Goal: Task Accomplishment & Management: Use online tool/utility

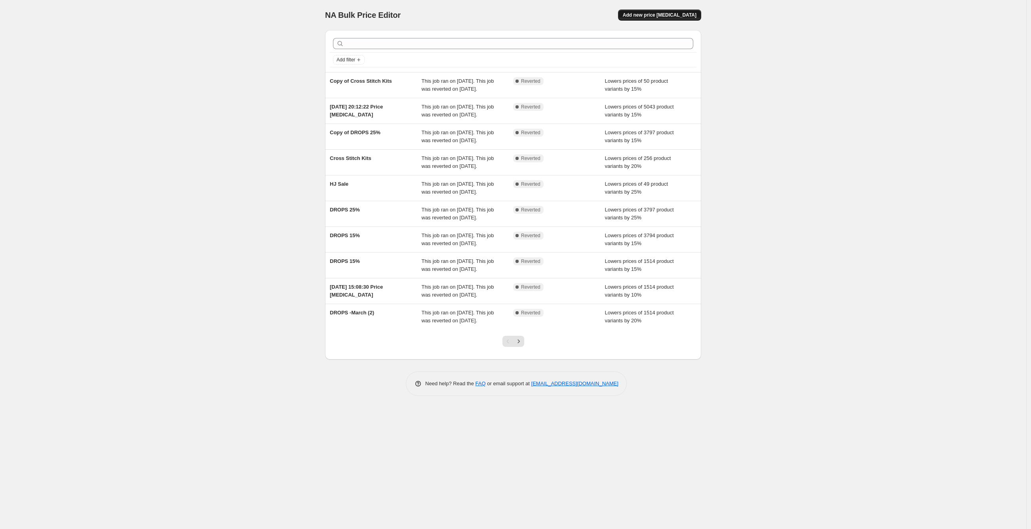
click at [679, 17] on span "Add new price [MEDICAL_DATA]" at bounding box center [660, 15] width 74 height 6
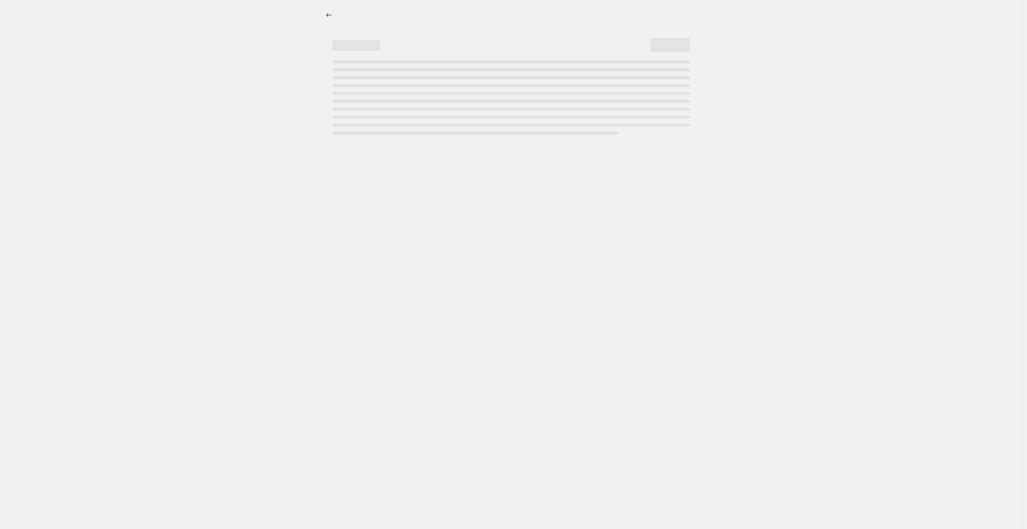
select select "percentage"
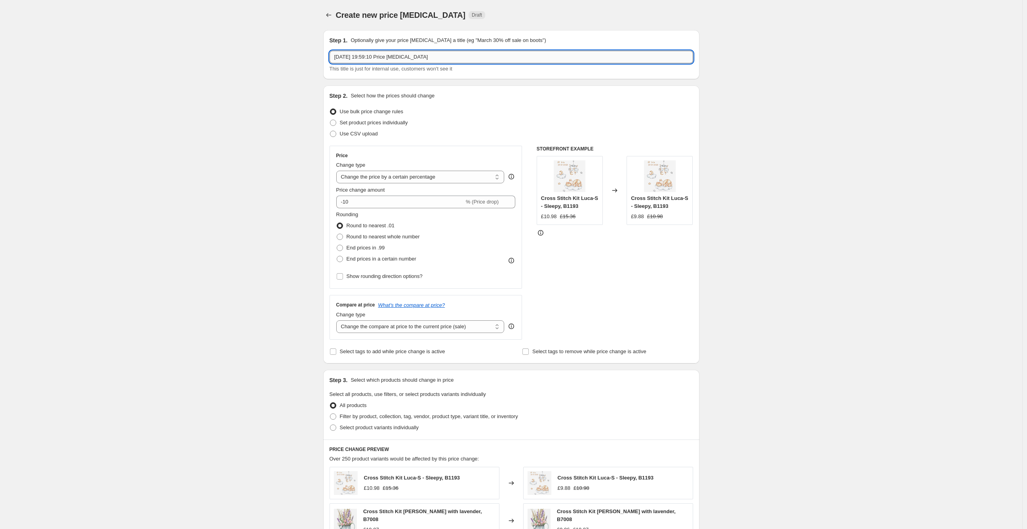
click at [419, 61] on input "[DATE] 19:59:10 Price [MEDICAL_DATA]" at bounding box center [511, 57] width 364 height 13
type input "HobbyJobby -30%"
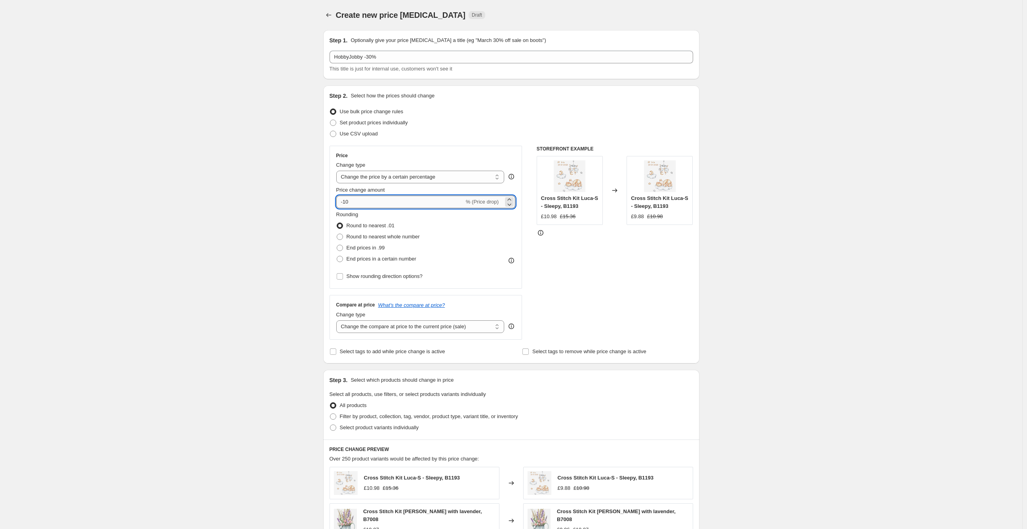
drag, startPoint x: 387, startPoint y: 208, endPoint x: 345, endPoint y: 206, distance: 42.8
click at [345, 206] on input "-10" at bounding box center [400, 202] width 128 height 13
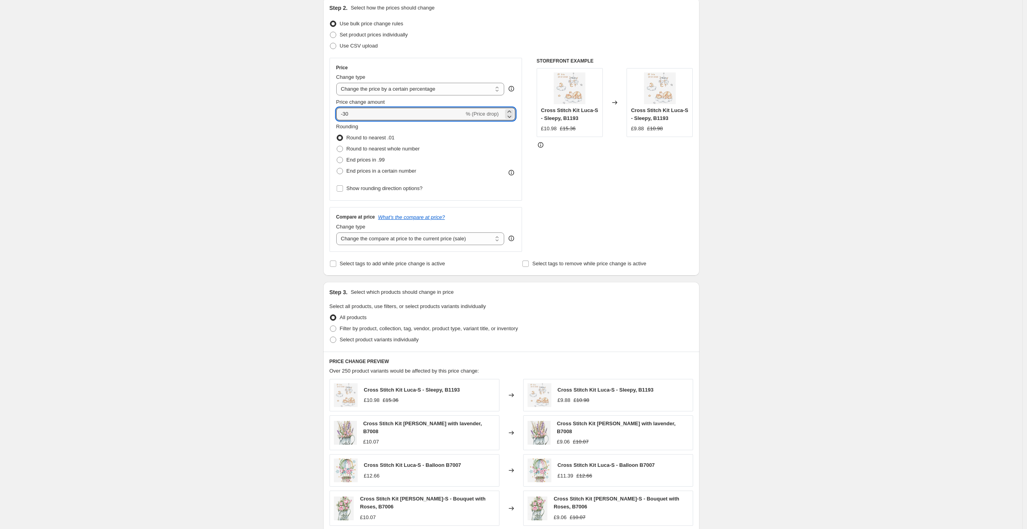
scroll to position [132, 0]
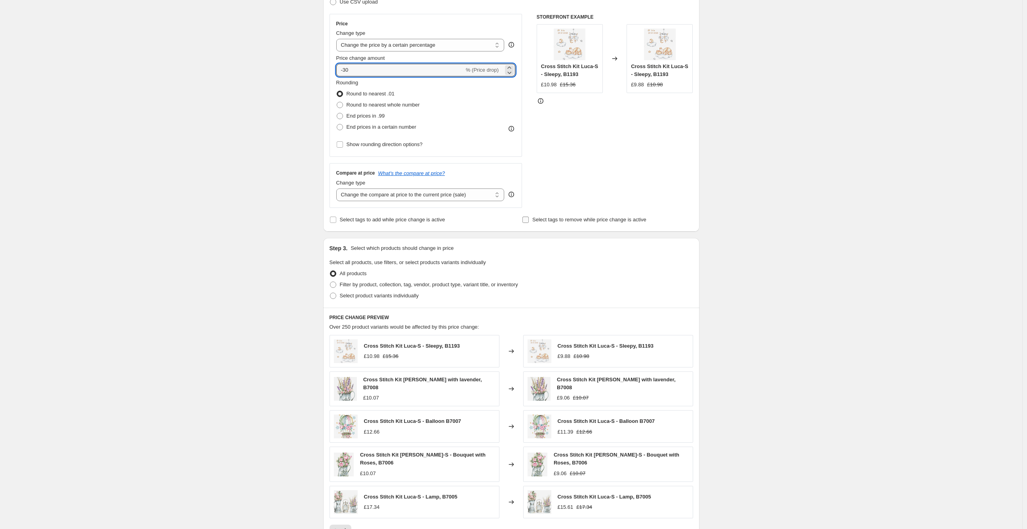
type input "-30"
click at [559, 220] on span "Select tags to remove while price change is active" at bounding box center [589, 220] width 114 height 6
click at [529, 220] on input "Select tags to remove while price change is active" at bounding box center [525, 220] width 6 height 6
checkbox input "true"
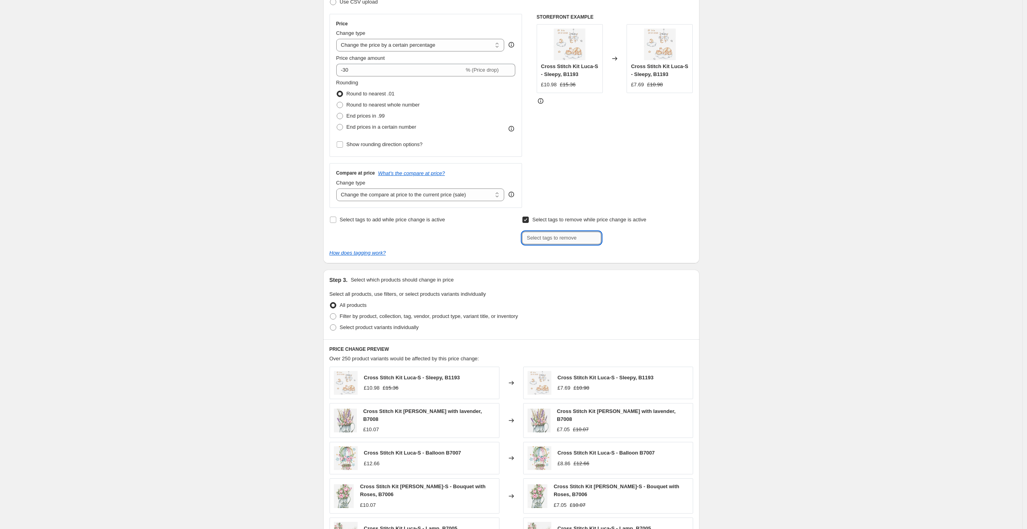
click at [540, 238] on input "text" at bounding box center [561, 238] width 79 height 13
type input "ALL"
click at [620, 239] on span "Add ALL" at bounding box center [618, 237] width 20 height 6
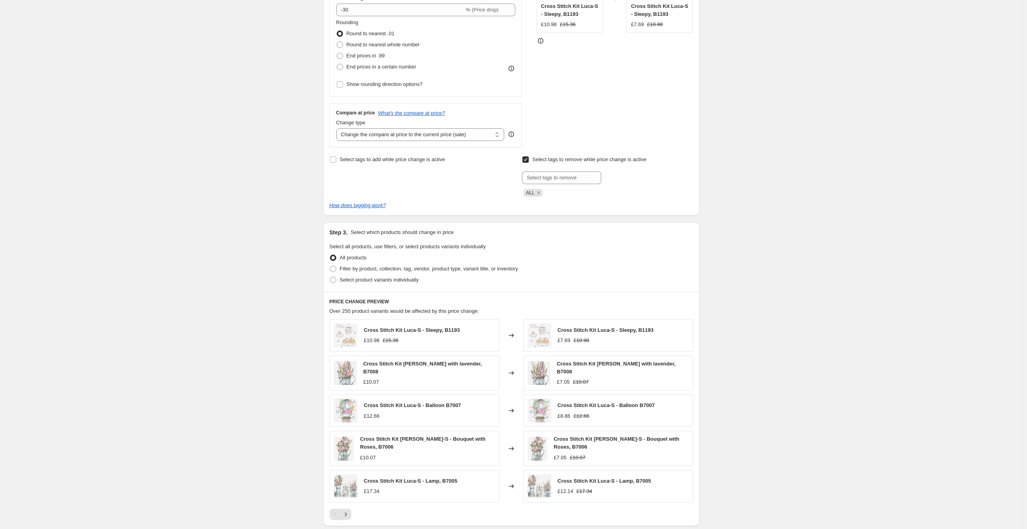
scroll to position [308, 0]
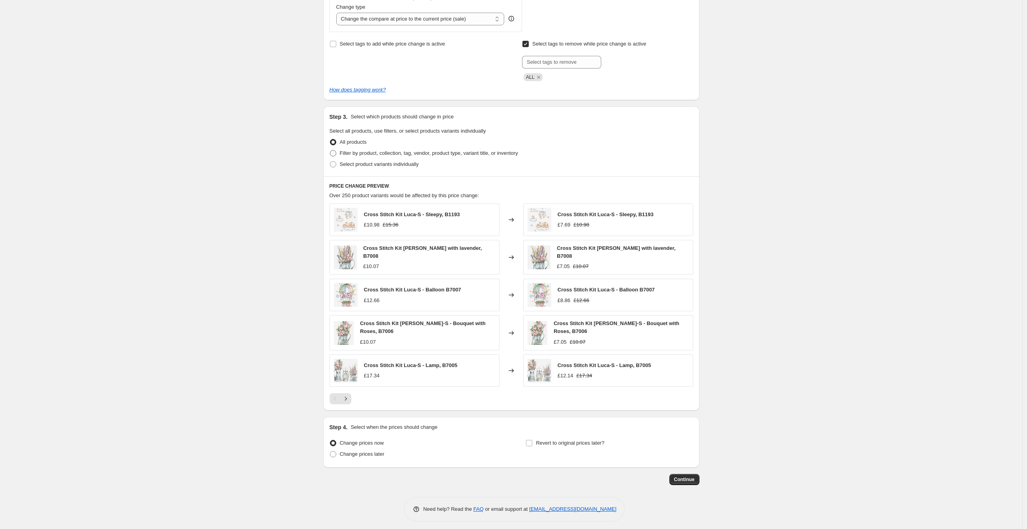
click at [353, 155] on span "Filter by product, collection, tag, vendor, product type, variant title, or inv…" at bounding box center [429, 153] width 178 height 6
click at [330, 150] on input "Filter by product, collection, tag, vendor, product type, variant title, or inv…" at bounding box center [330, 150] width 0 height 0
radio input "true"
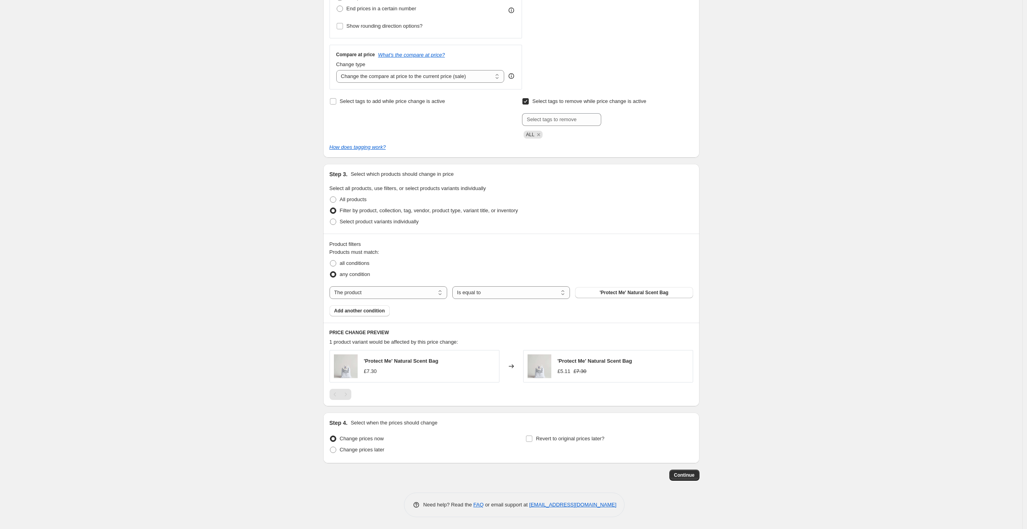
scroll to position [251, 0]
click at [388, 290] on select "The product The product's collection The product's tag The product's vendor The…" at bounding box center [388, 292] width 118 height 13
select select "vendor"
click at [622, 294] on button "1" at bounding box center [634, 292] width 118 height 11
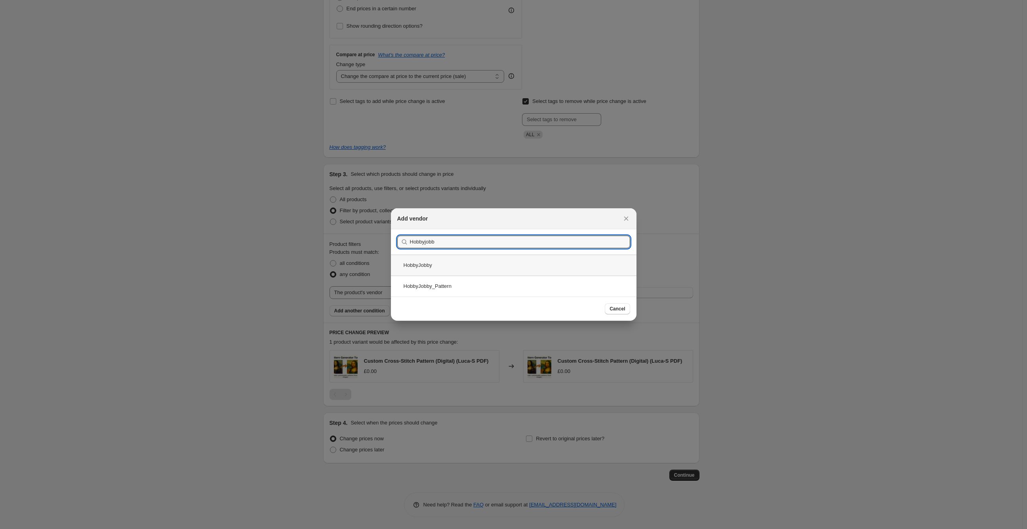
type input "Hobbyjobb"
click at [444, 268] on div "HobbyJobby" at bounding box center [514, 265] width 246 height 21
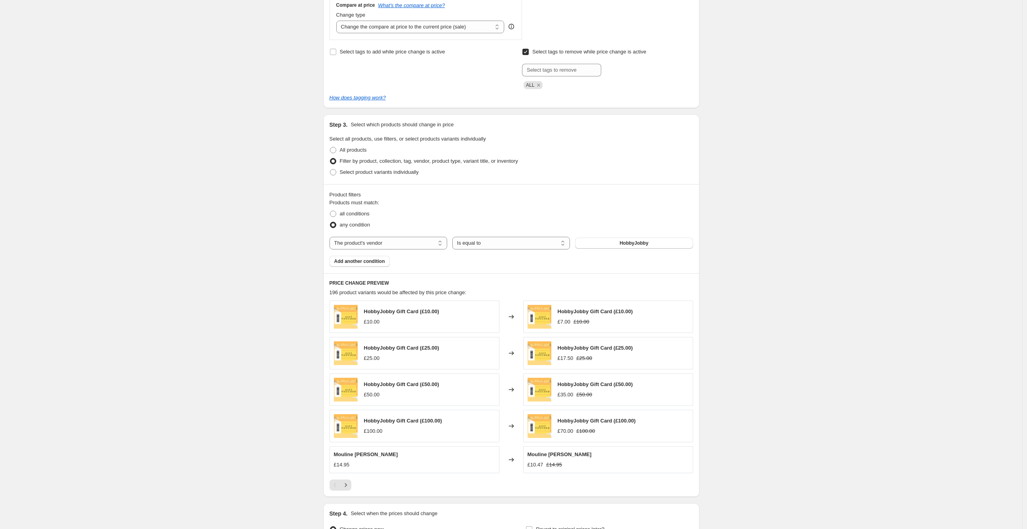
scroll to position [391, 0]
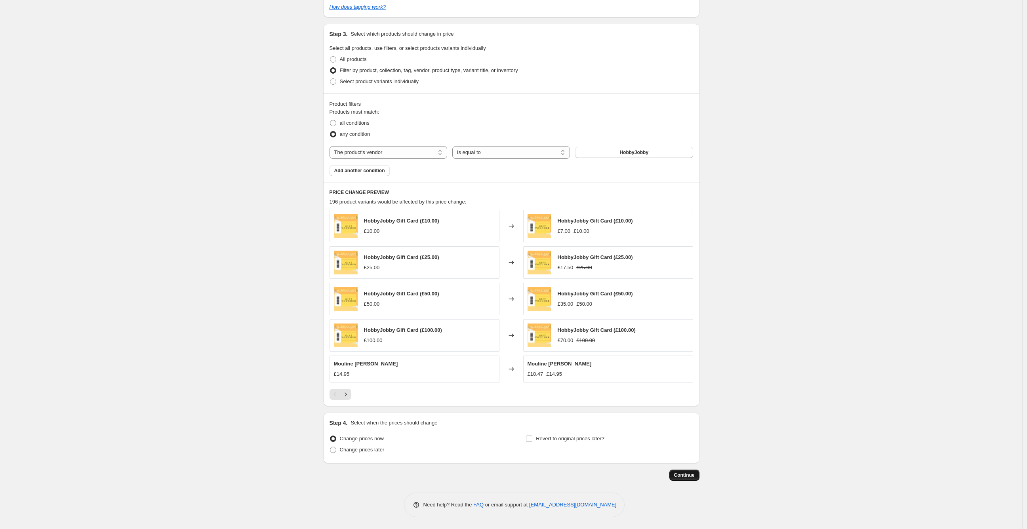
click at [685, 478] on span "Continue" at bounding box center [684, 475] width 21 height 6
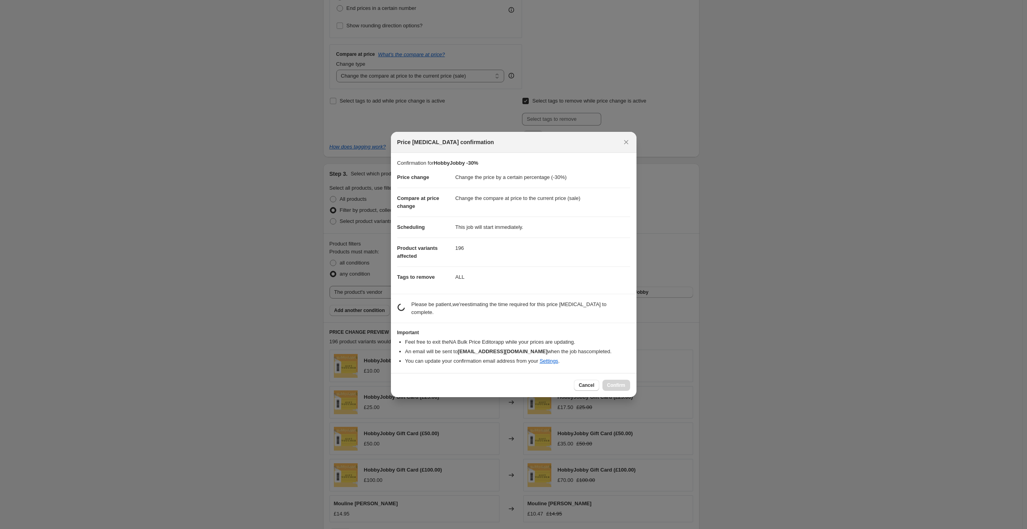
scroll to position [0, 0]
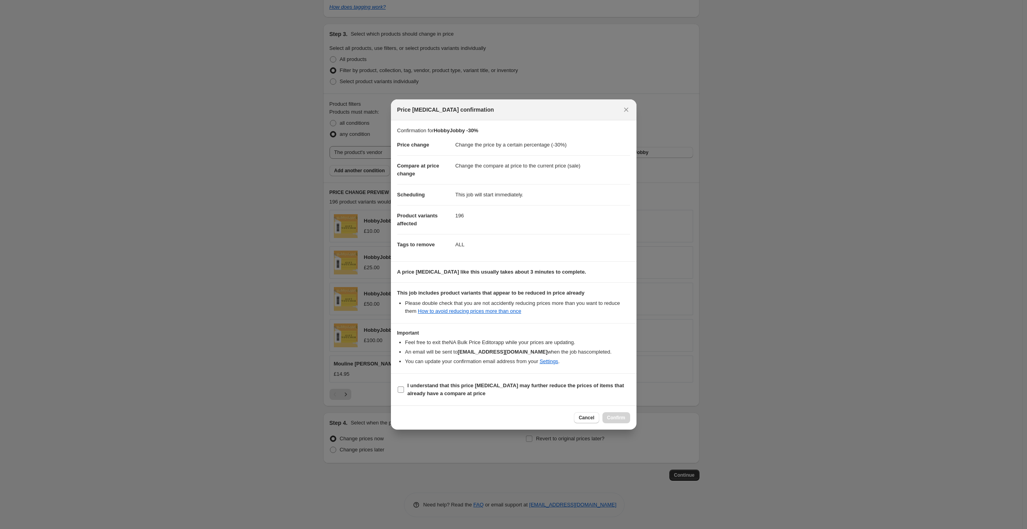
click at [406, 386] on label "I understand that this price change job may further reduce the prices of items …" at bounding box center [513, 389] width 233 height 19
click at [404, 386] on input "I understand that this price change job may further reduce the prices of items …" at bounding box center [401, 389] width 6 height 6
checkbox input "true"
click at [613, 418] on span "Confirm" at bounding box center [616, 418] width 18 height 6
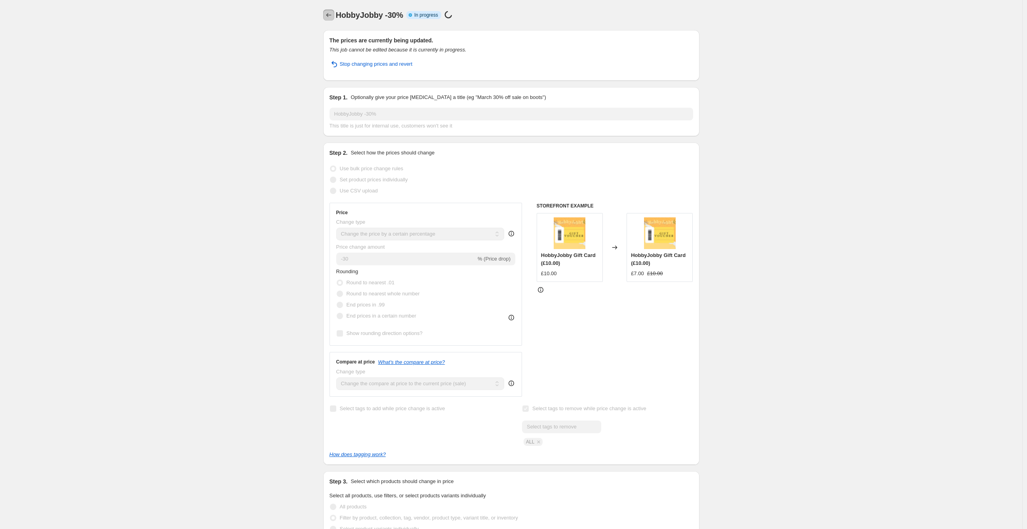
click at [327, 15] on icon "Price change jobs" at bounding box center [329, 15] width 8 height 8
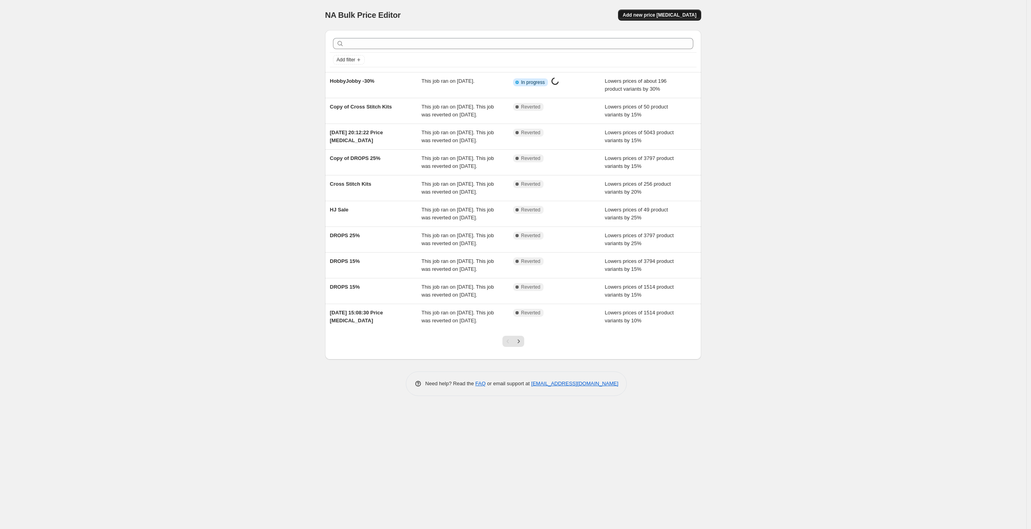
click at [668, 19] on button "Add new price change job" at bounding box center [659, 15] width 83 height 11
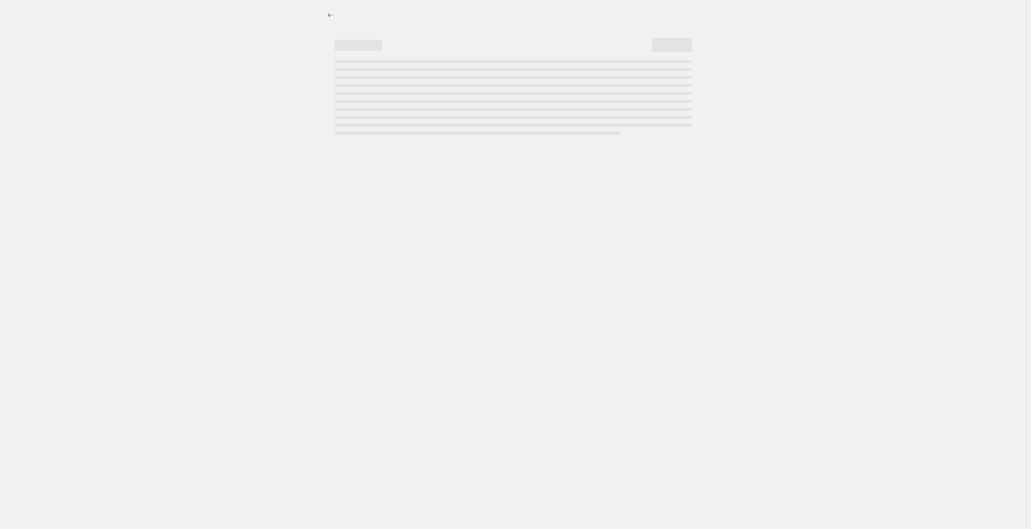
select select "percentage"
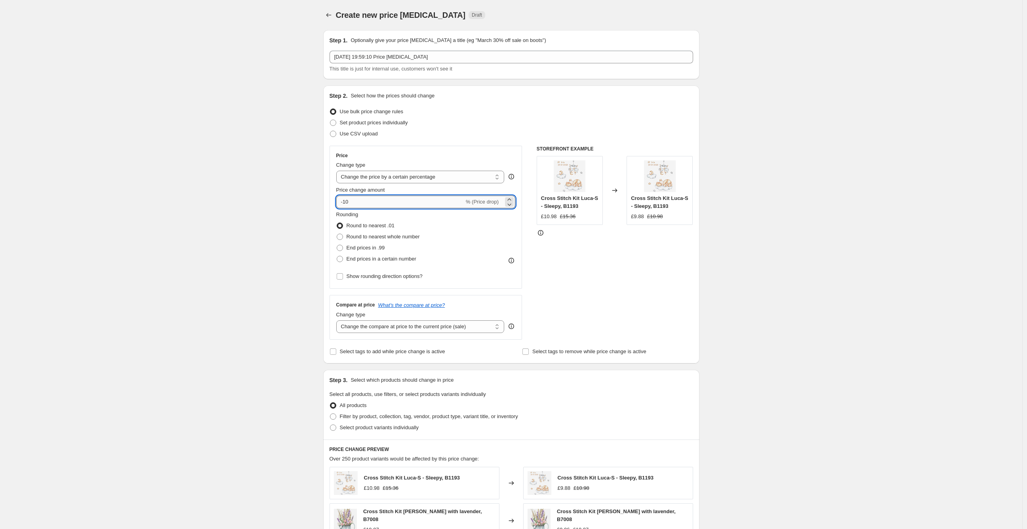
drag, startPoint x: 359, startPoint y: 202, endPoint x: 345, endPoint y: 204, distance: 14.3
click at [345, 204] on input "-10" at bounding box center [400, 202] width 128 height 13
type input "-20"
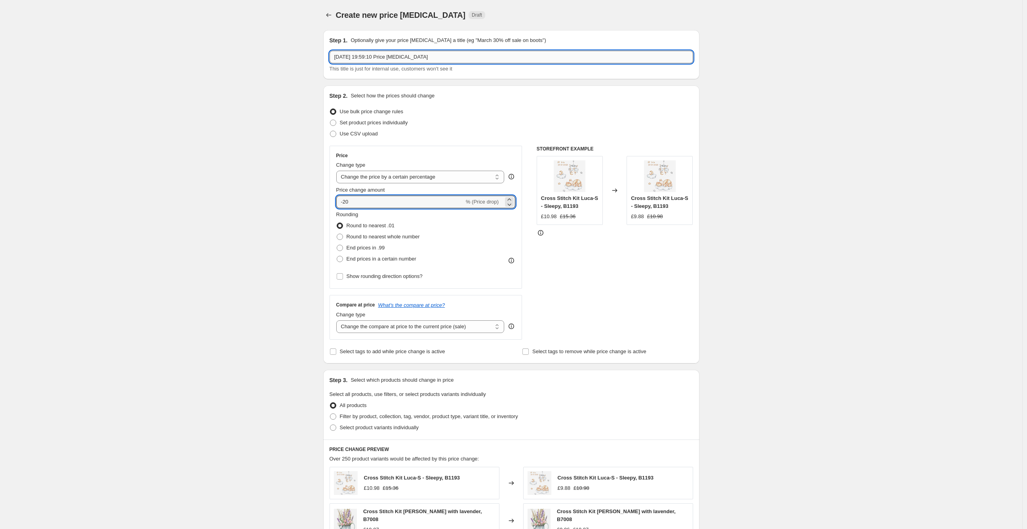
click at [394, 56] on input "21 Aug 2025, 19:59:10 Price change job" at bounding box center [511, 57] width 364 height 13
click at [354, 57] on input "Yarn taht does not sell" at bounding box center [511, 57] width 364 height 13
type input "Yarn that does not sell"
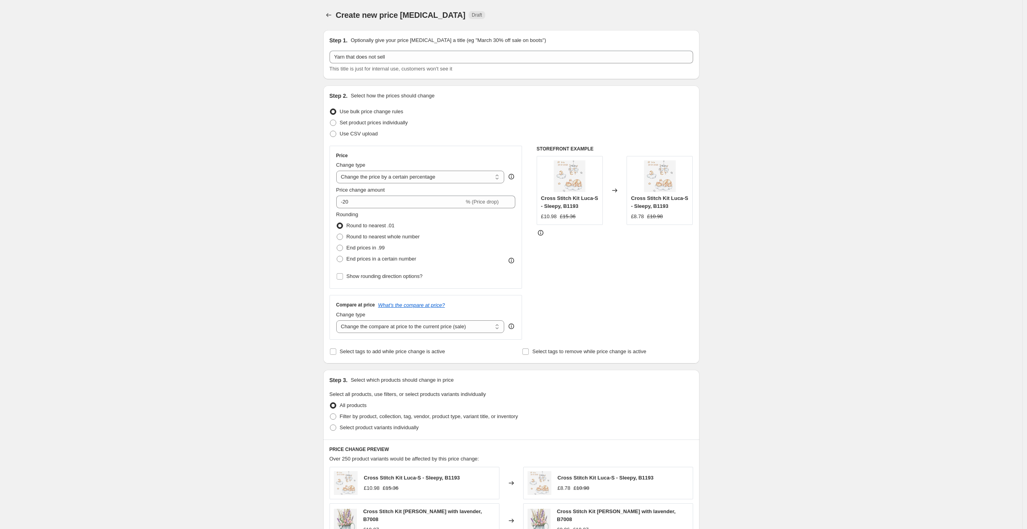
click at [228, 134] on div "Create new price change job. This page is ready Create new price change job Dra…" at bounding box center [511, 398] width 1022 height 797
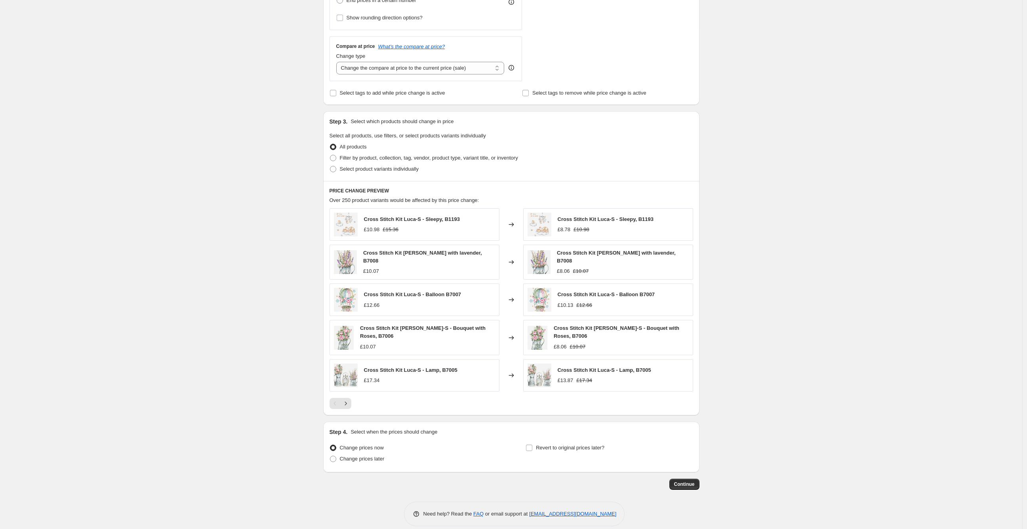
scroll to position [264, 0]
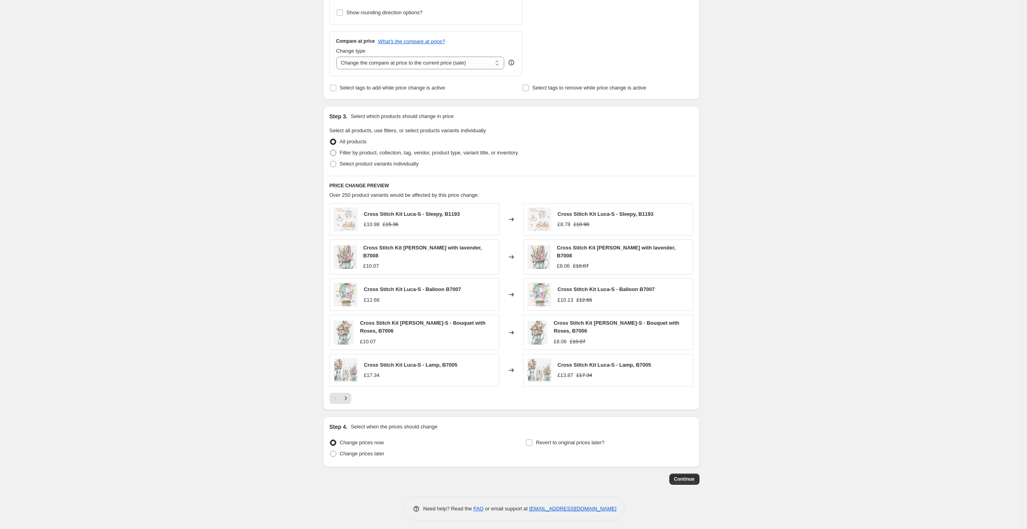
click at [377, 154] on span "Filter by product, collection, tag, vendor, product type, variant title, or inv…" at bounding box center [429, 153] width 178 height 6
click at [330, 150] on input "Filter by product, collection, tag, vendor, product type, variant title, or inv…" at bounding box center [330, 150] width 0 height 0
radio input "true"
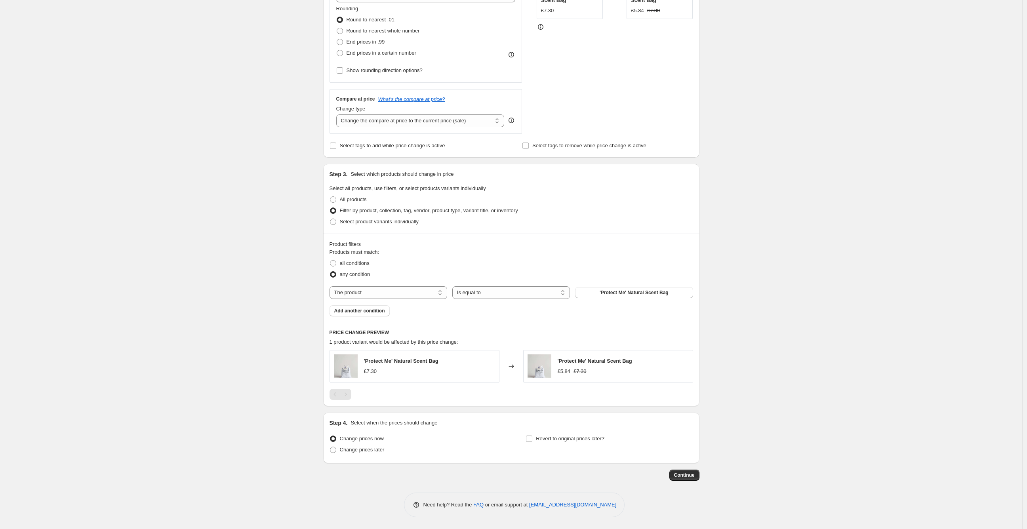
scroll to position [206, 0]
click at [388, 291] on select "The product The product's collection The product's tag The product's vendor The…" at bounding box center [388, 292] width 118 height 13
select select "vendor"
click at [614, 293] on button "1" at bounding box center [634, 292] width 118 height 11
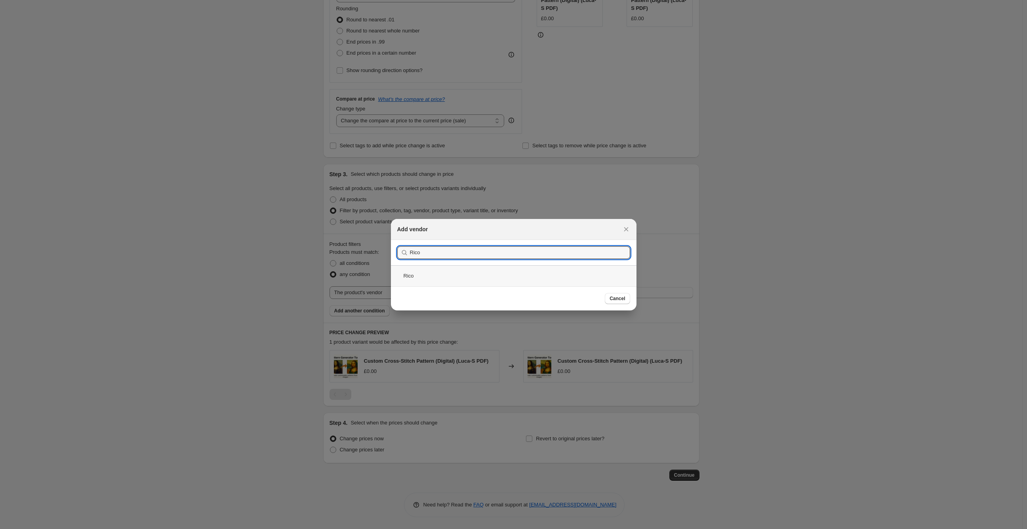
type input "Rico"
click at [449, 272] on div "Rico" at bounding box center [514, 275] width 246 height 21
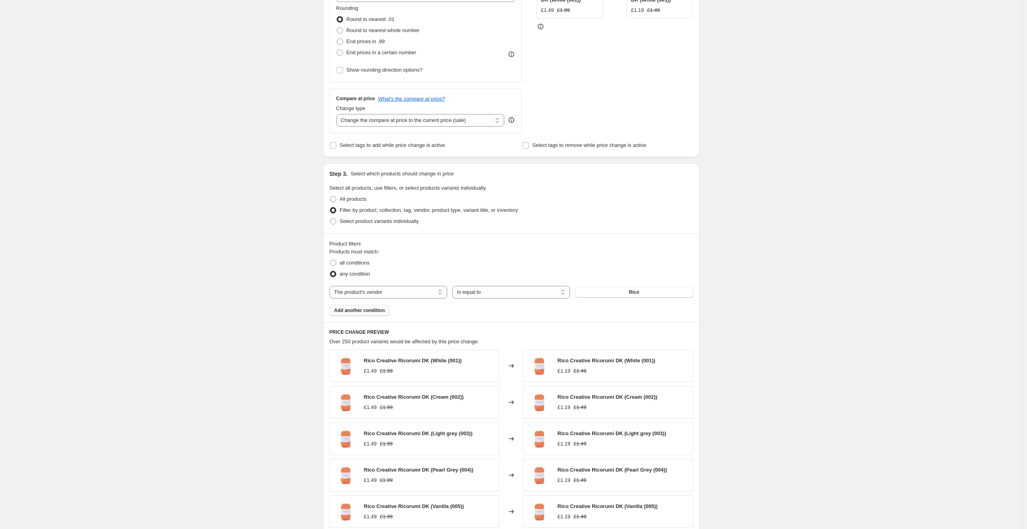
click at [375, 313] on span "Add another condition" at bounding box center [359, 310] width 51 height 6
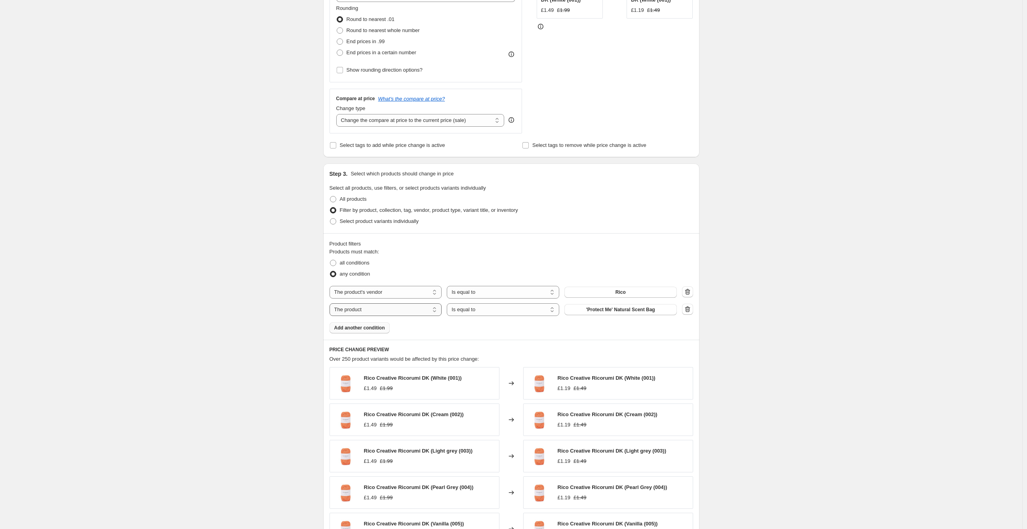
click at [375, 312] on select "The product The product's collection The product's tag The product's vendor The…" at bounding box center [385, 309] width 112 height 13
select select "vendor"
click at [605, 313] on button "1" at bounding box center [620, 309] width 112 height 11
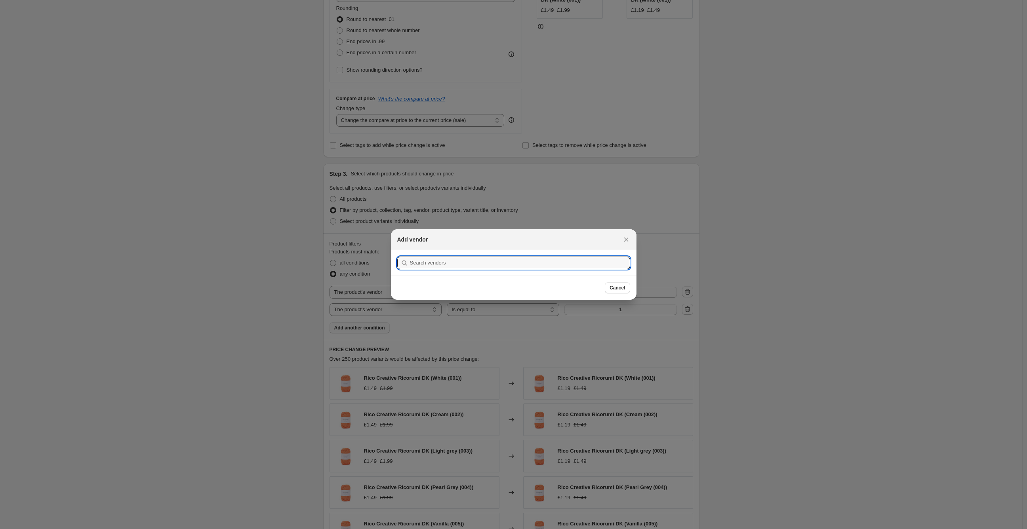
type input "o"
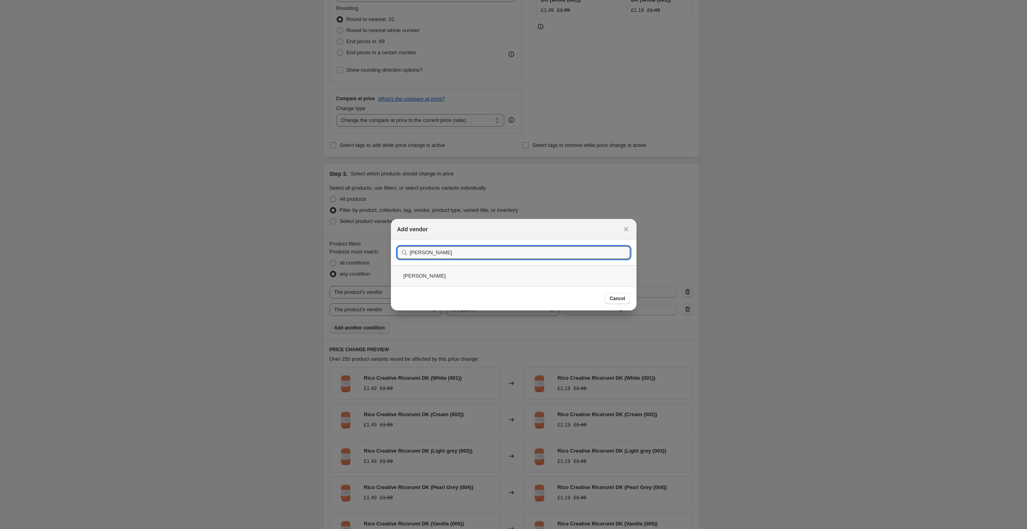
type input "Bobilon"
click at [422, 274] on div "Bobilon" at bounding box center [514, 275] width 246 height 21
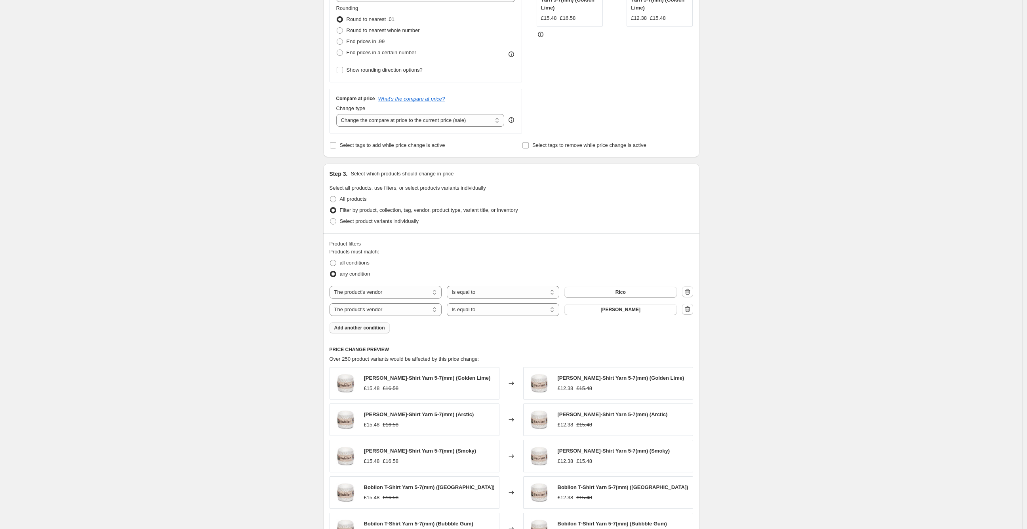
click at [379, 329] on span "Add another condition" at bounding box center [359, 328] width 51 height 6
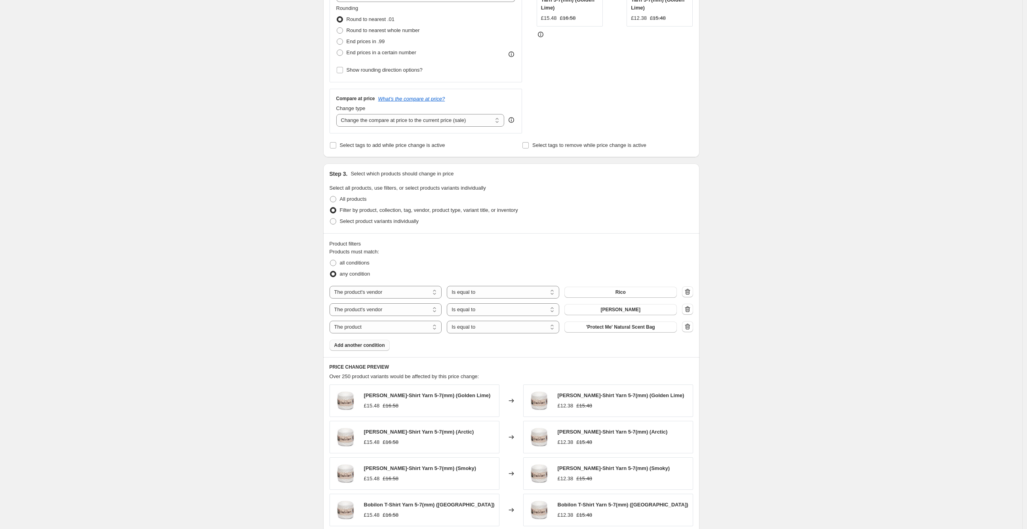
click at [611, 335] on div "Products must match: all conditions any condition The product The product's col…" at bounding box center [511, 299] width 364 height 103
click at [612, 328] on span "'Protect Me' Natural Scent Bag" at bounding box center [620, 327] width 69 height 6
click at [374, 346] on span "Add another condition" at bounding box center [359, 345] width 51 height 6
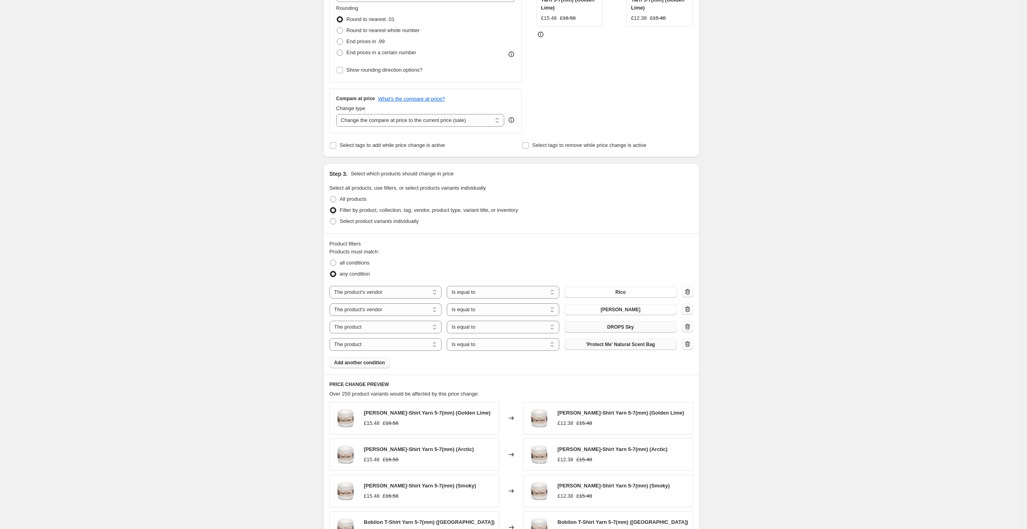
click at [599, 344] on span "'Protect Me' Natural Scent Bag" at bounding box center [620, 344] width 69 height 6
click at [367, 363] on span "Add another condition" at bounding box center [359, 363] width 51 height 6
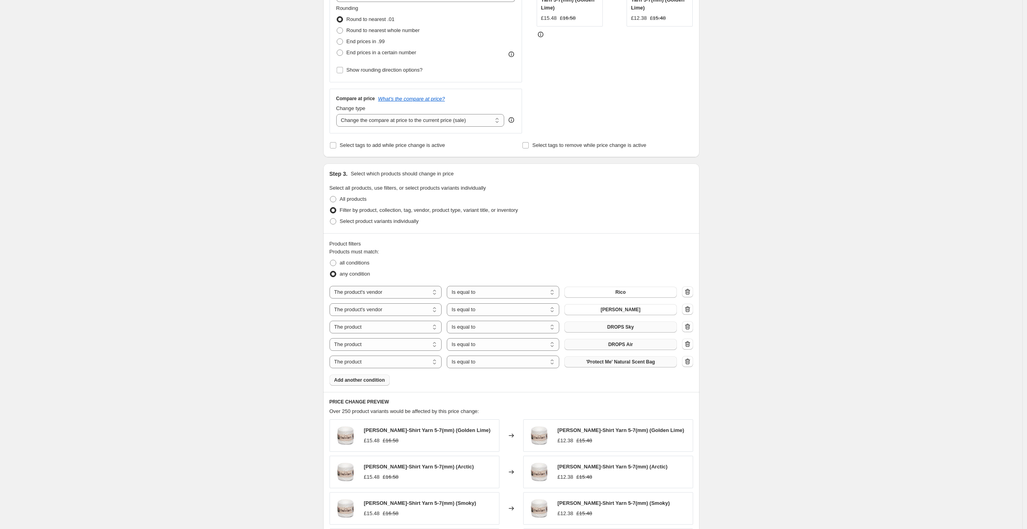
click at [602, 366] on button "'Protect Me' Natural Scent Bag" at bounding box center [620, 361] width 112 height 11
click at [366, 381] on span "Add another condition" at bounding box center [359, 380] width 51 height 6
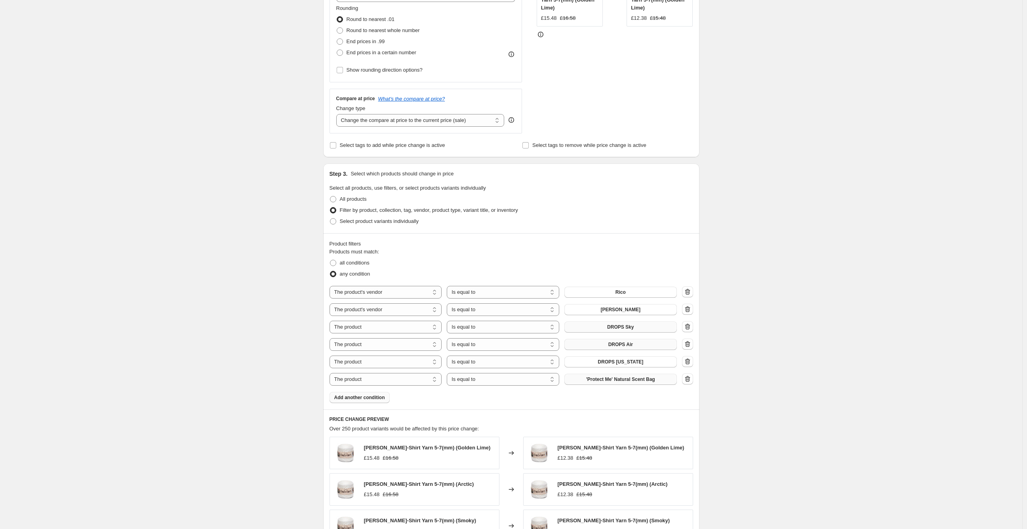
click at [629, 381] on span "'Protect Me' Natural Scent Bag" at bounding box center [620, 379] width 69 height 6
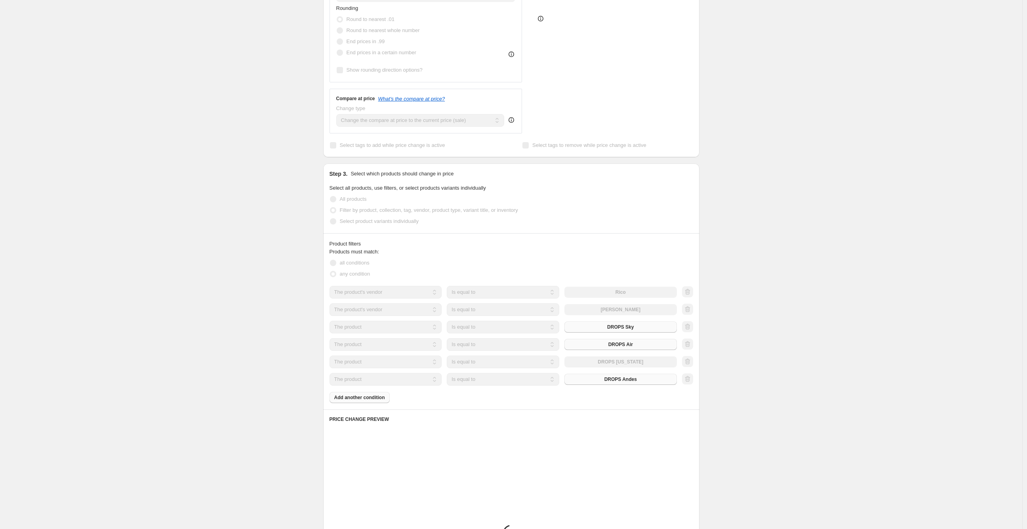
click at [374, 400] on div "Products must match: all conditions any condition The product The product's col…" at bounding box center [511, 325] width 364 height 155
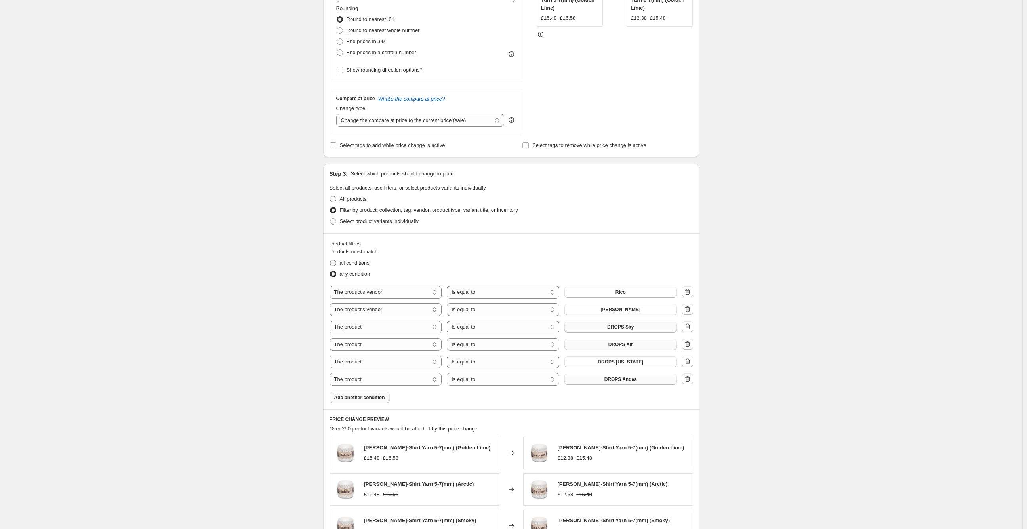
click at [374, 400] on span "Add another condition" at bounding box center [359, 397] width 51 height 6
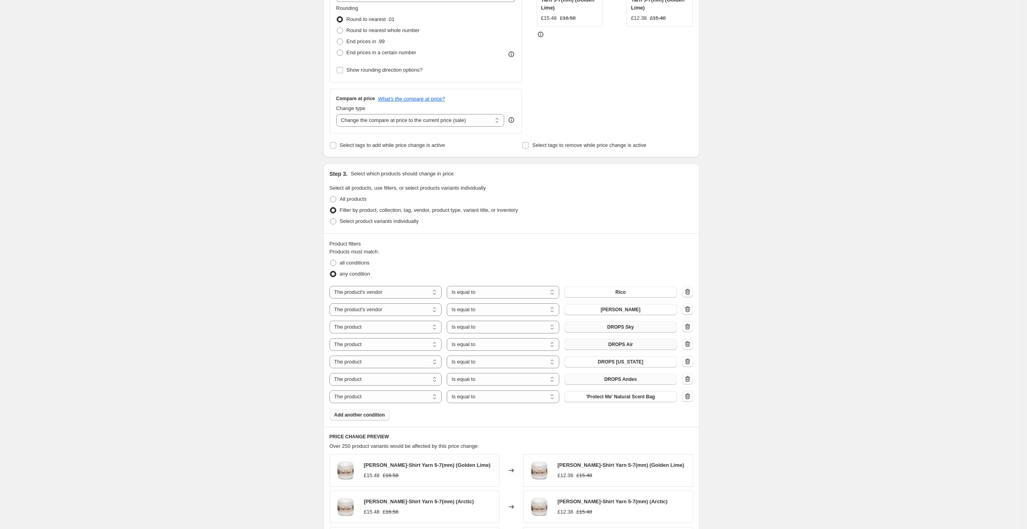
click at [375, 415] on span "Add another condition" at bounding box center [359, 415] width 51 height 6
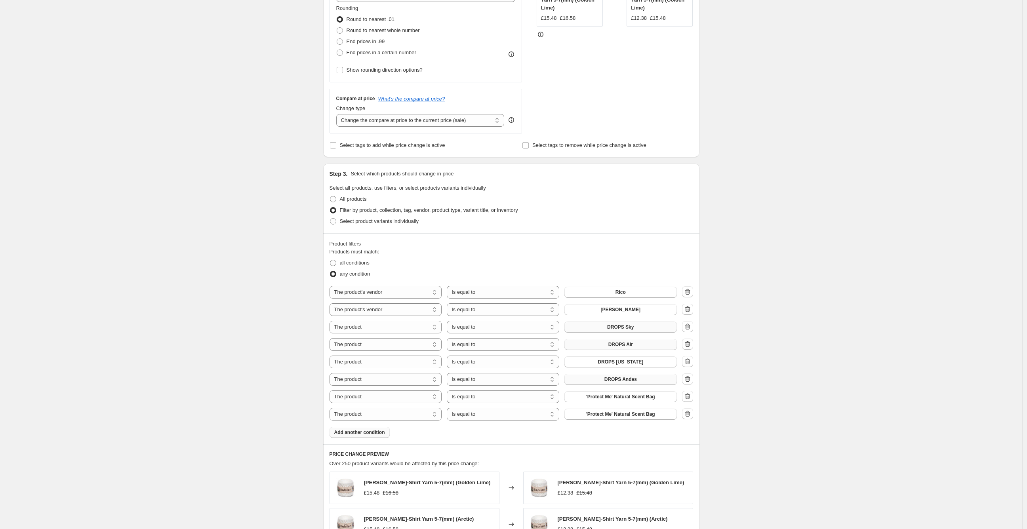
click at [371, 440] on div "Product filters Products must match: all conditions any condition The product T…" at bounding box center [511, 338] width 376 height 211
click at [374, 432] on span "Add another condition" at bounding box center [359, 432] width 51 height 6
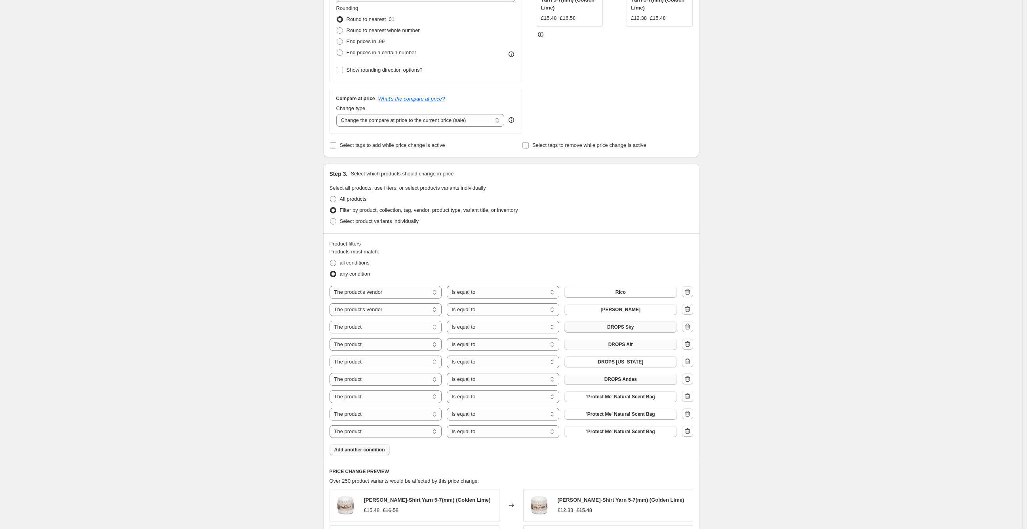
click at [375, 449] on span "Add another condition" at bounding box center [359, 450] width 51 height 6
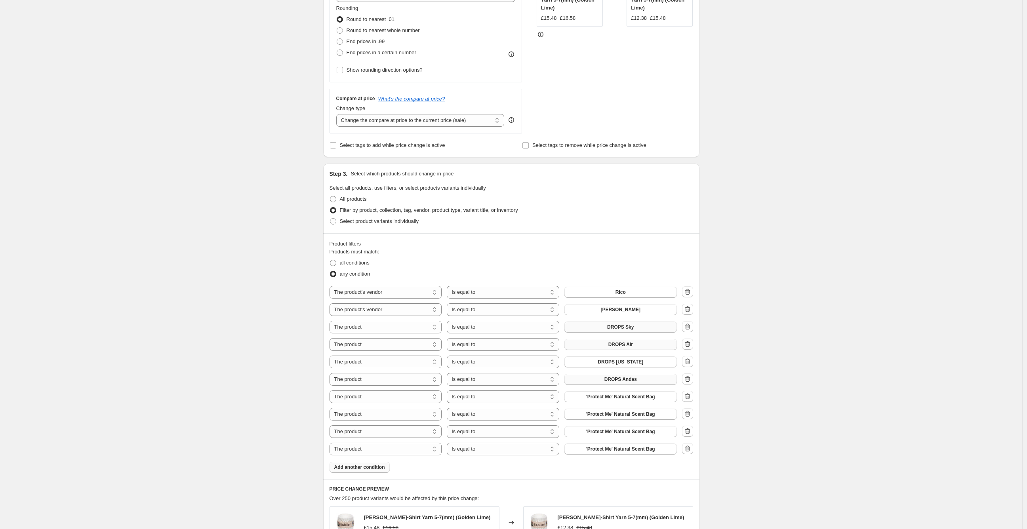
click at [372, 469] on span "Add another condition" at bounding box center [359, 467] width 51 height 6
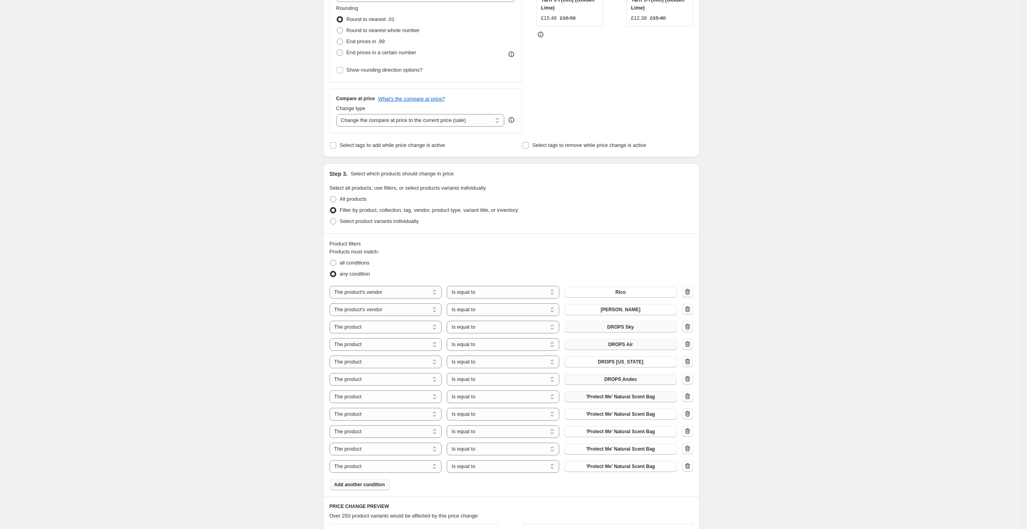
click at [632, 394] on span "'Protect Me' Natural Scent Bag" at bounding box center [620, 397] width 69 height 6
click at [620, 414] on span "'Protect Me' Natural Scent Bag" at bounding box center [620, 414] width 69 height 6
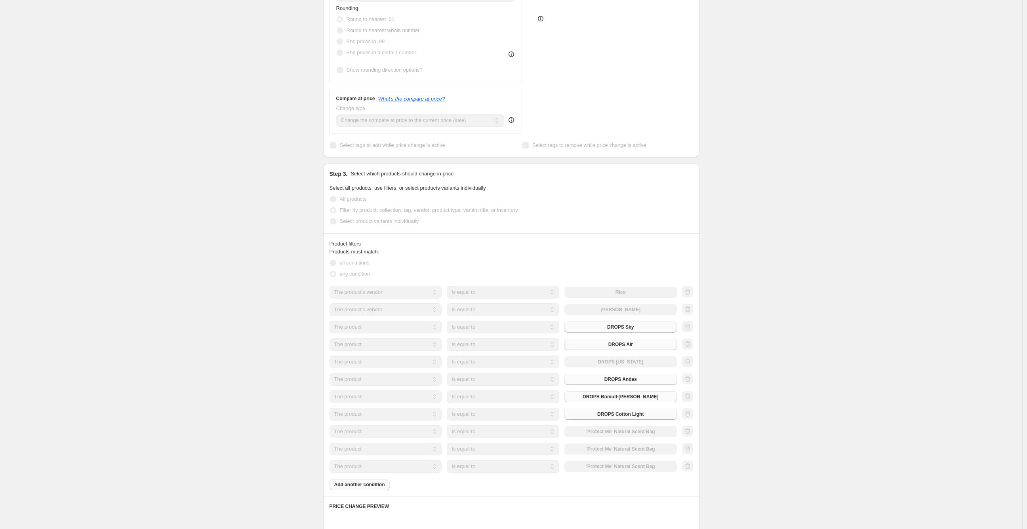
click at [611, 429] on div "The product The product's collection The product's tag The product's vendor The…" at bounding box center [502, 431] width 347 height 13
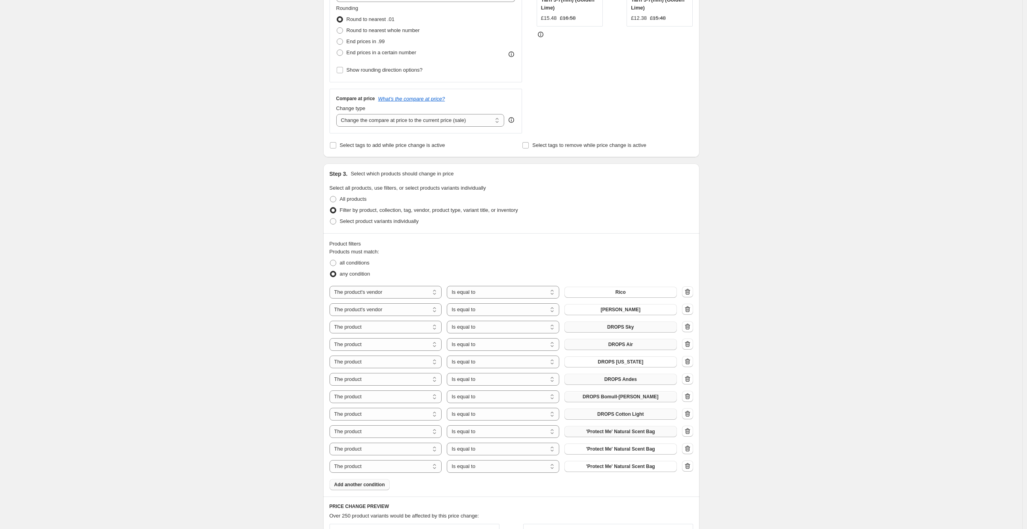
click at [631, 431] on span "'Protect Me' Natural Scent Bag" at bounding box center [620, 431] width 69 height 6
click at [623, 447] on span "'Protect Me' Natural Scent Bag" at bounding box center [620, 449] width 69 height 6
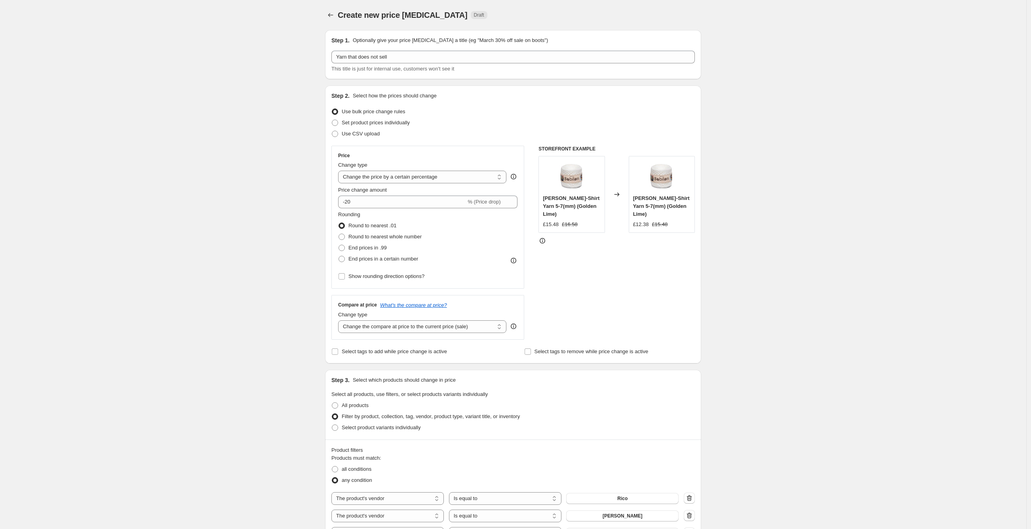
select select "percentage"
select select "vendor"
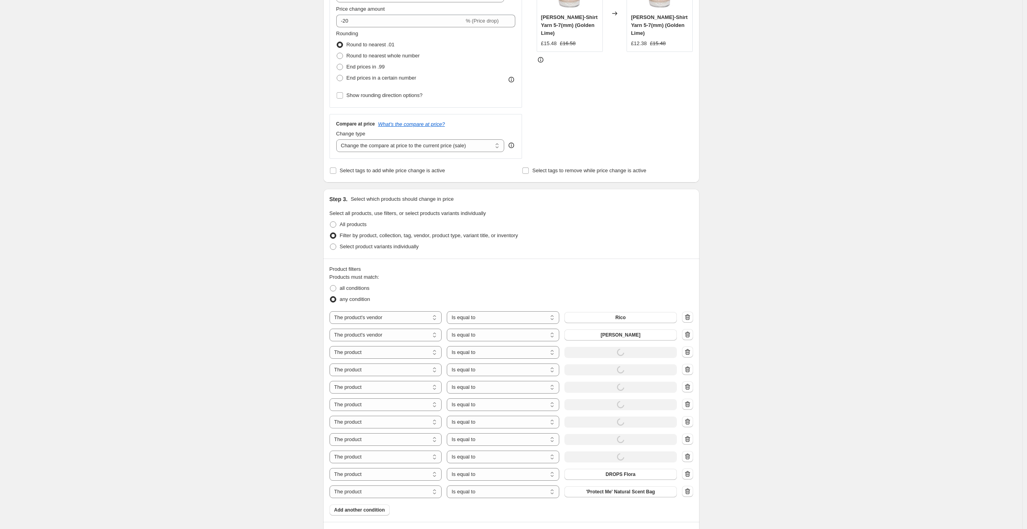
scroll to position [308, 0]
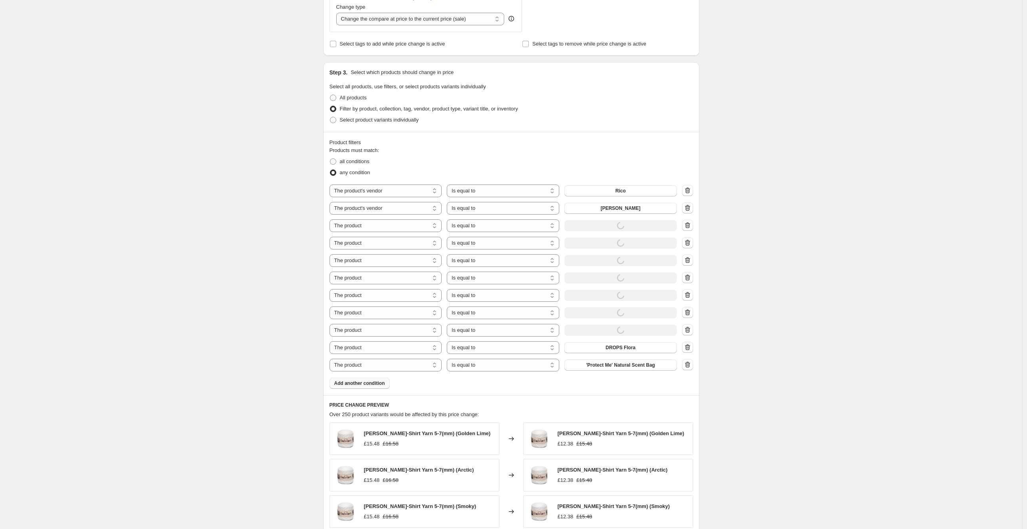
click at [365, 382] on span "Add another condition" at bounding box center [359, 383] width 51 height 6
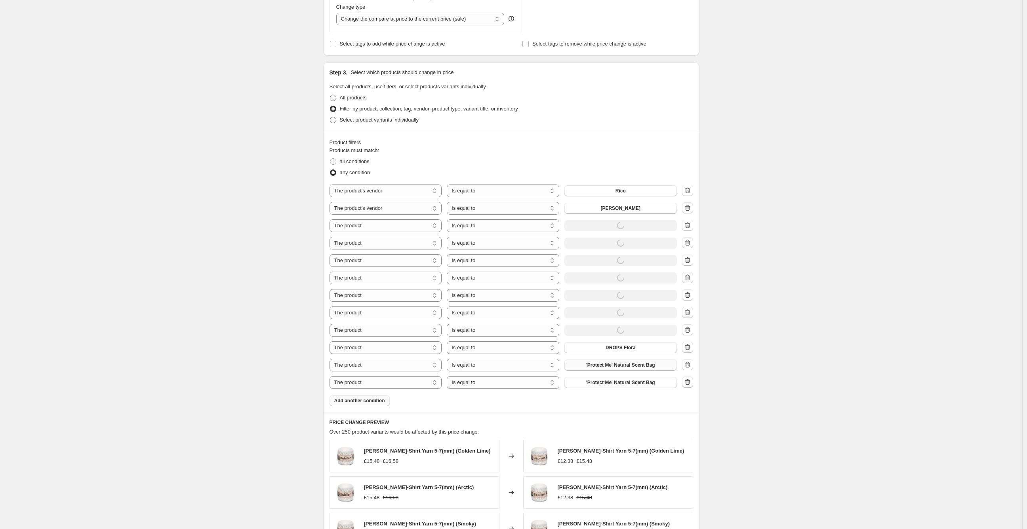
click at [617, 361] on button "'Protect Me' Natural Scent Bag" at bounding box center [620, 365] width 112 height 11
click at [635, 383] on span "'Protect Me' Natural Scent Bag" at bounding box center [620, 382] width 69 height 6
click at [369, 403] on span "Add another condition" at bounding box center [359, 401] width 51 height 6
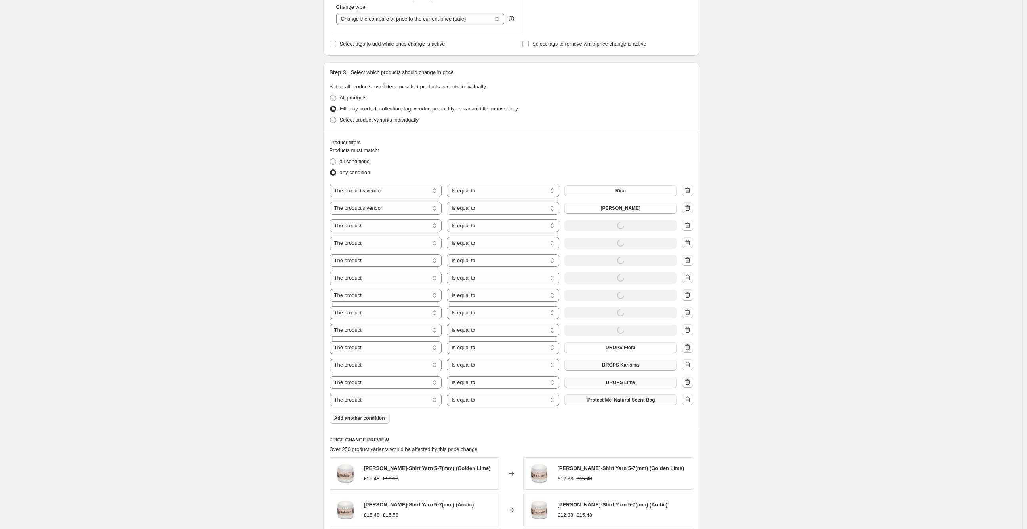
click at [623, 398] on span "'Protect Me' Natural Scent Bag" at bounding box center [620, 400] width 69 height 6
click at [610, 151] on fieldset "Products must match: all conditions any condition" at bounding box center [511, 163] width 364 height 32
click at [633, 223] on div "The product The product's collection The product's tag The product's vendor The…" at bounding box center [502, 225] width 347 height 13
click at [539, 224] on select "Is equal to Is not equal to" at bounding box center [503, 225] width 112 height 13
drag, startPoint x: 516, startPoint y: 227, endPoint x: 514, endPoint y: 232, distance: 5.1
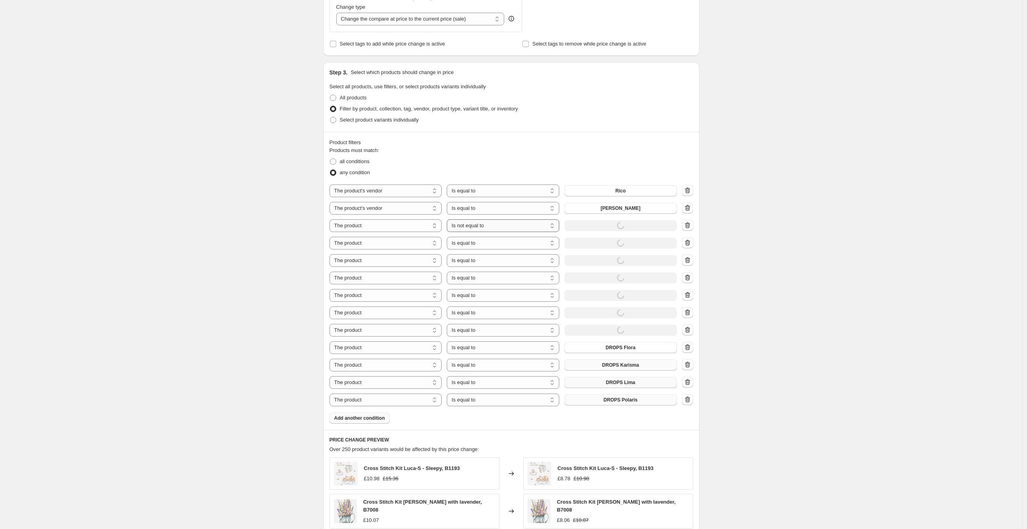
click at [516, 227] on select "Is equal to Is not equal to" at bounding box center [503, 225] width 112 height 13
select select "equal"
click at [622, 227] on div "The product The product's collection The product's tag The product's vendor The…" at bounding box center [502, 225] width 347 height 13
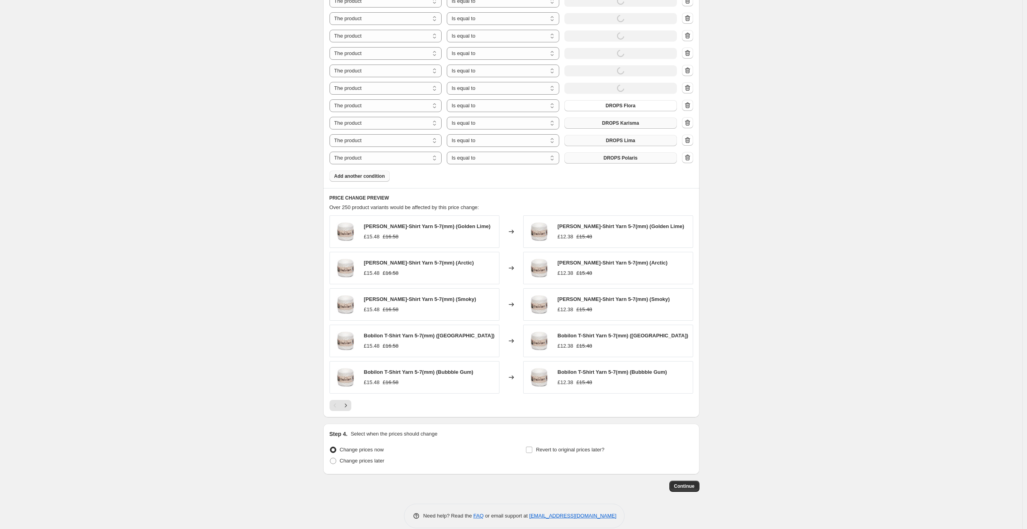
scroll to position [562, 0]
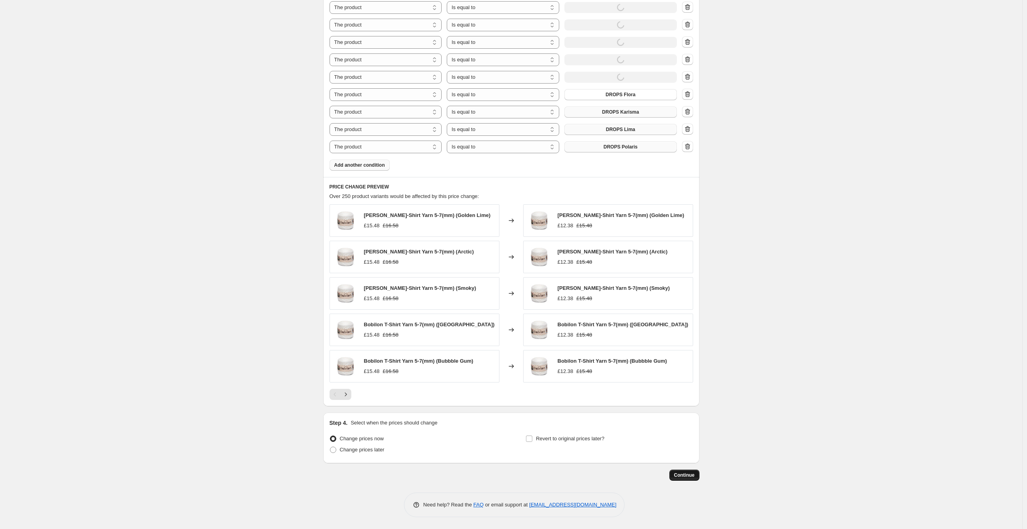
click at [686, 474] on span "Continue" at bounding box center [684, 475] width 21 height 6
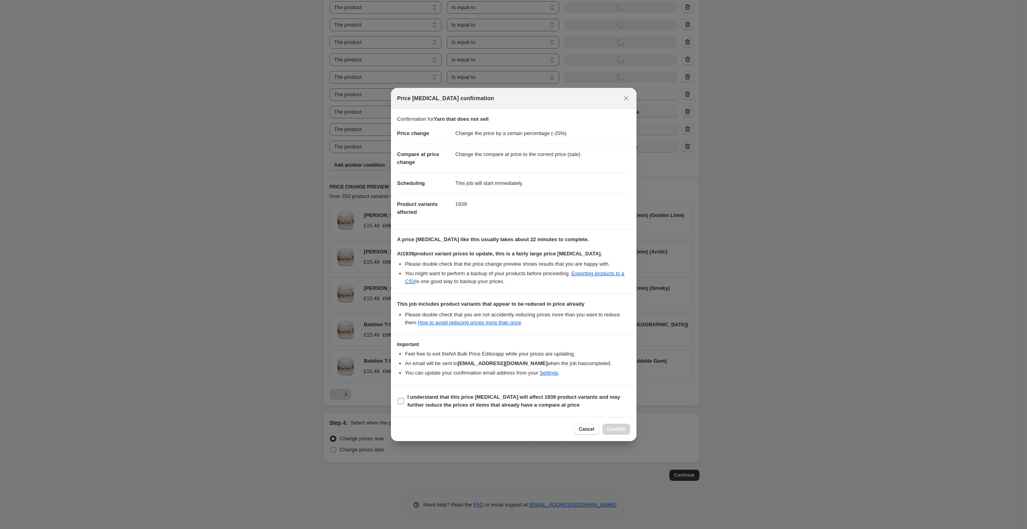
click at [409, 400] on b "I understand that this price change job will affect 1939 product variants and m…" at bounding box center [513, 401] width 213 height 14
click at [404, 400] on input "I understand that this price change job will affect 1939 product variants and m…" at bounding box center [401, 401] width 6 height 6
checkbox input "true"
click at [583, 429] on span "Cancel" at bounding box center [586, 429] width 15 height 6
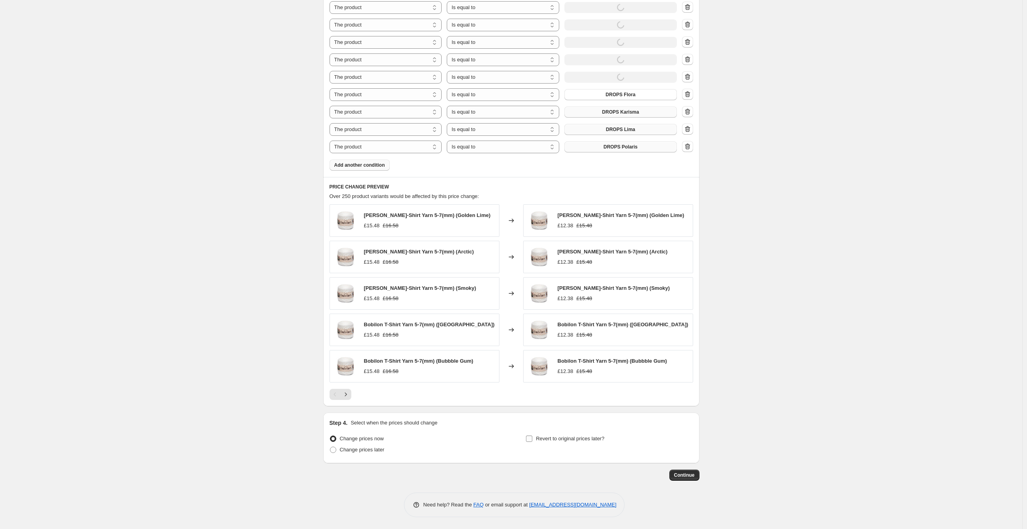
click at [575, 439] on span "Revert to original prices later?" at bounding box center [570, 439] width 69 height 6
click at [532, 439] on input "Revert to original prices later?" at bounding box center [529, 439] width 6 height 6
checkbox input "true"
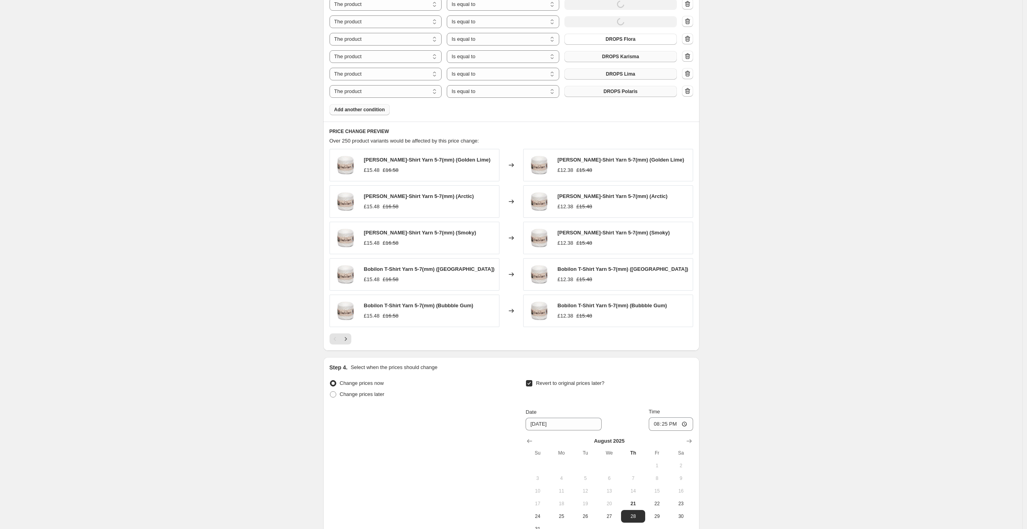
scroll to position [694, 0]
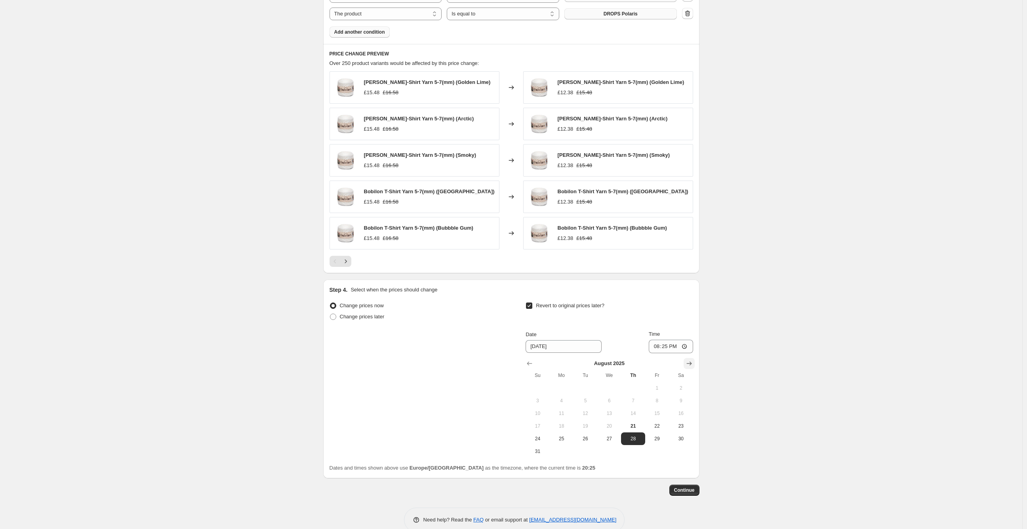
click at [690, 361] on icon "Show next month, September 2025" at bounding box center [689, 364] width 8 height 8
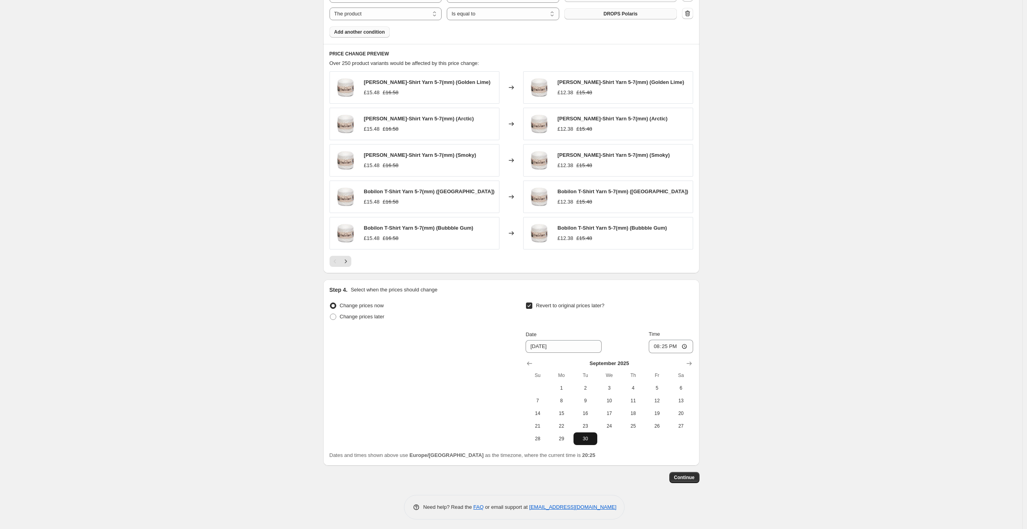
click at [587, 441] on span "30" at bounding box center [585, 439] width 17 height 6
type input "9/30/2025"
click at [690, 480] on span "Continue" at bounding box center [684, 477] width 21 height 6
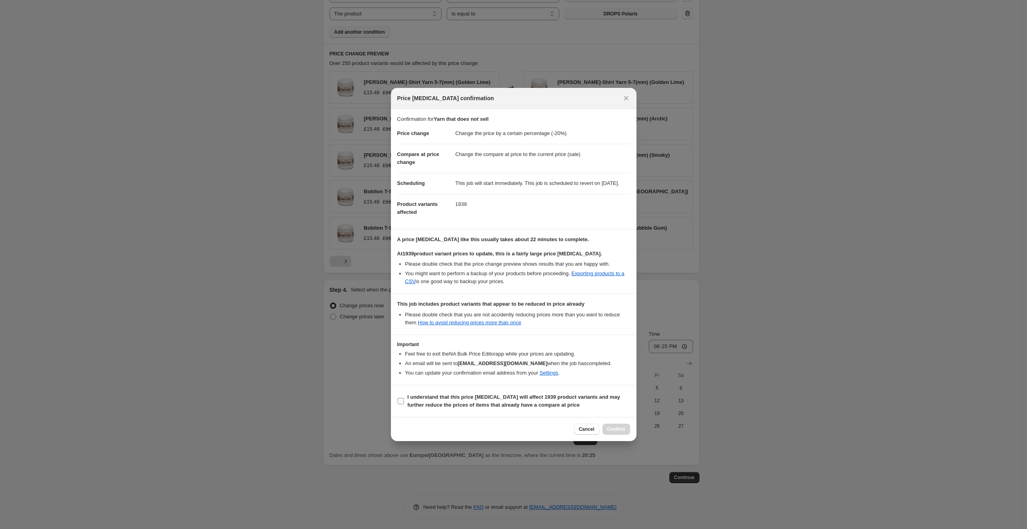
click at [422, 406] on b "I understand that this price change job will affect 1939 product variants and m…" at bounding box center [513, 401] width 213 height 14
click at [404, 404] on input "I understand that this price change job will affect 1939 product variants and m…" at bounding box center [401, 401] width 6 height 6
checkbox input "true"
click at [616, 432] on span "Confirm" at bounding box center [616, 429] width 18 height 6
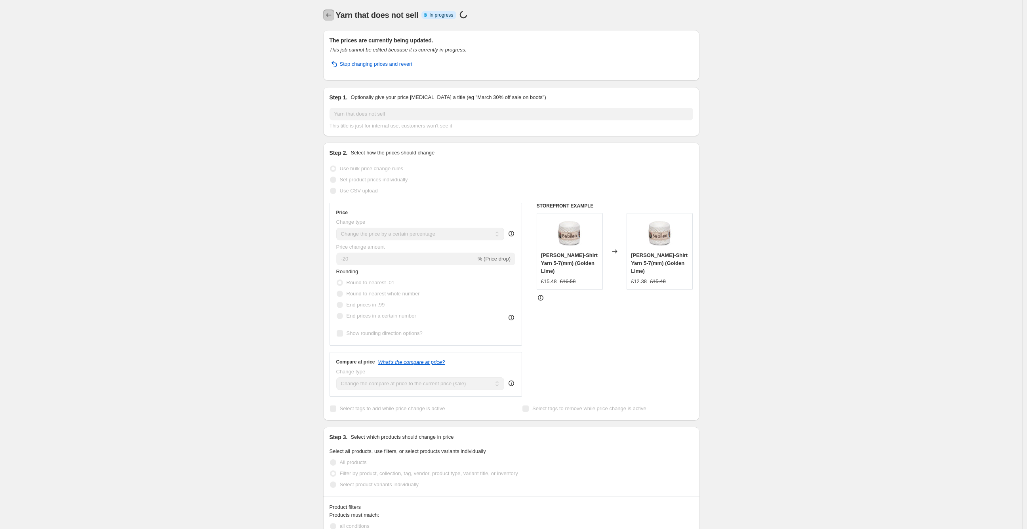
click at [332, 13] on icon "Price change jobs" at bounding box center [329, 15] width 8 height 8
